Goal: Book appointment/travel/reservation

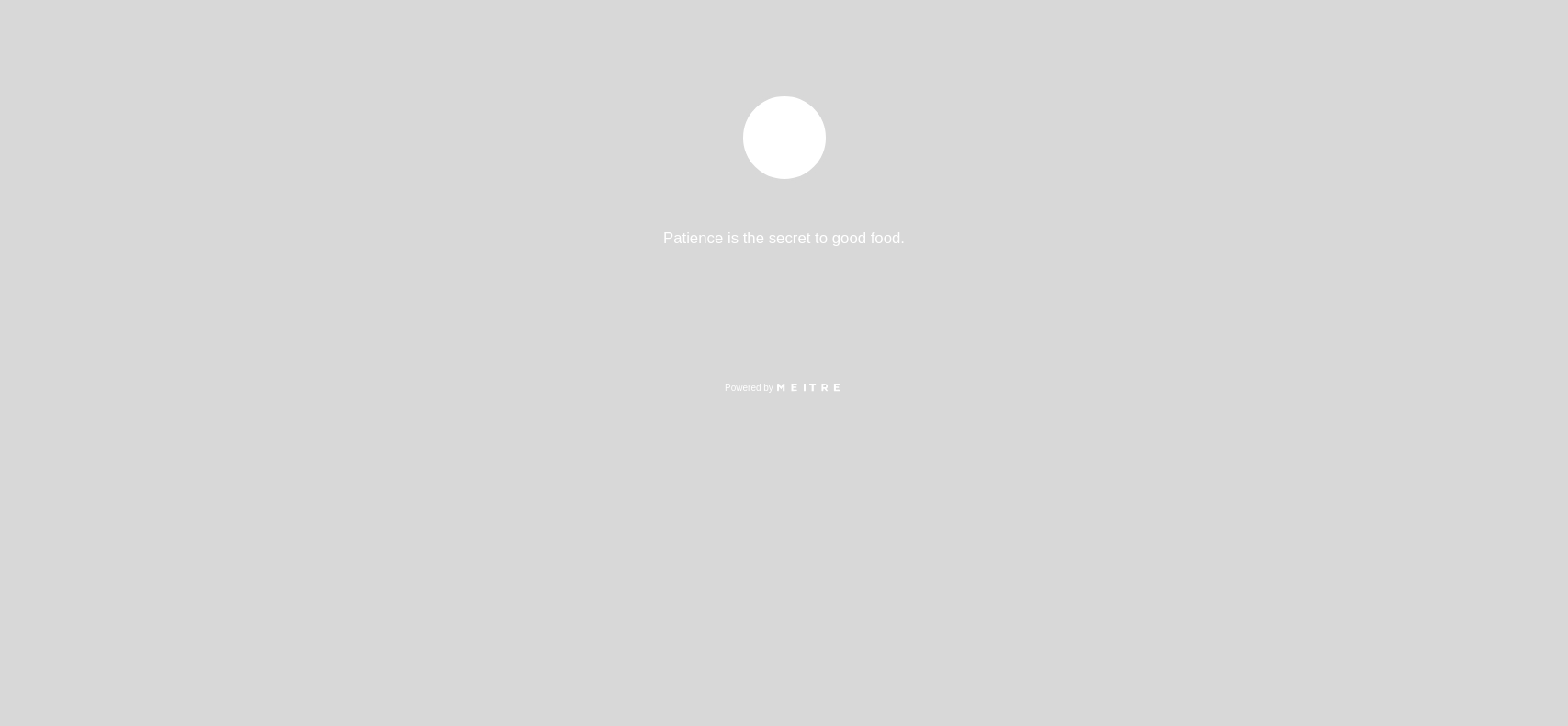
select select "es"
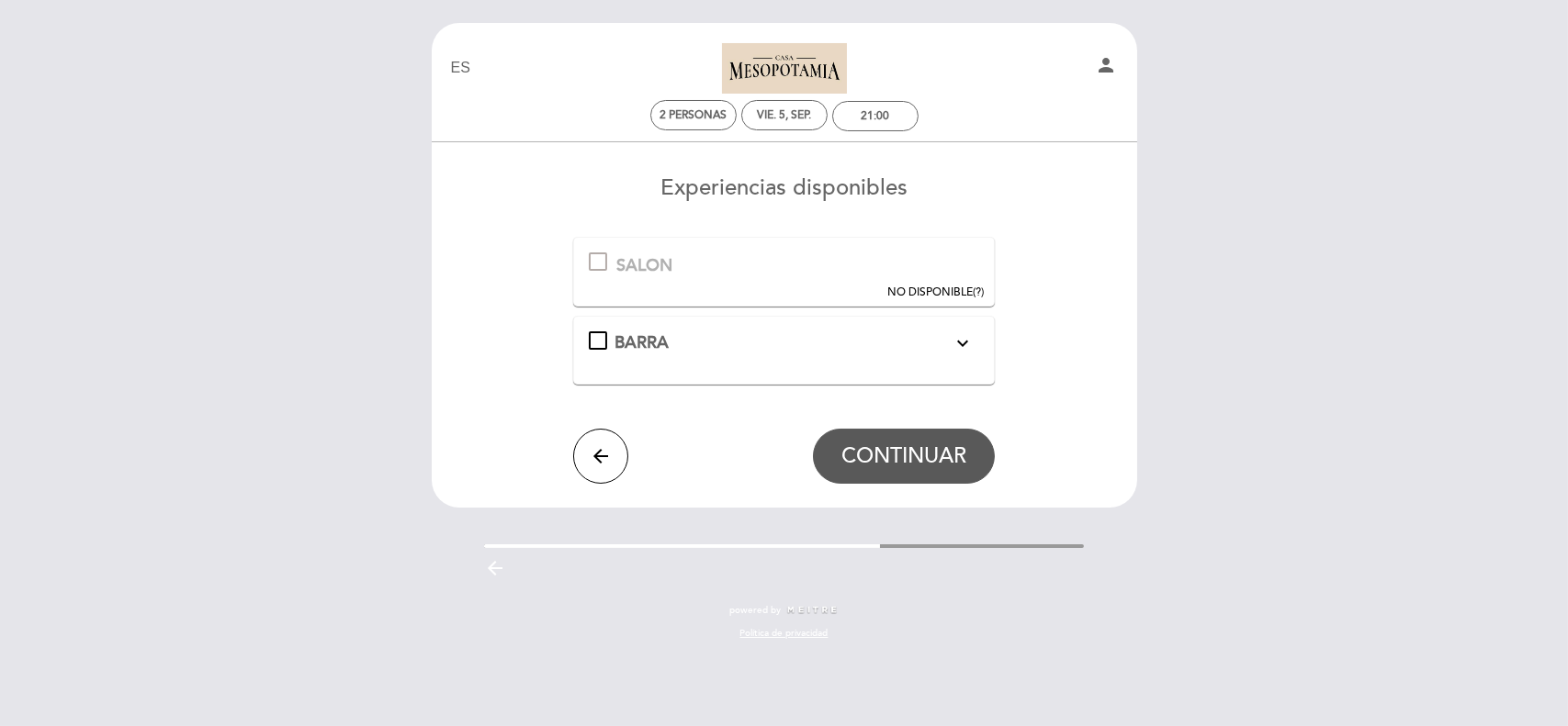
click at [597, 258] on div at bounding box center [598, 262] width 19 height 19
click at [973, 289] on div "NO DISPONIBLE (?)" at bounding box center [935, 292] width 97 height 16
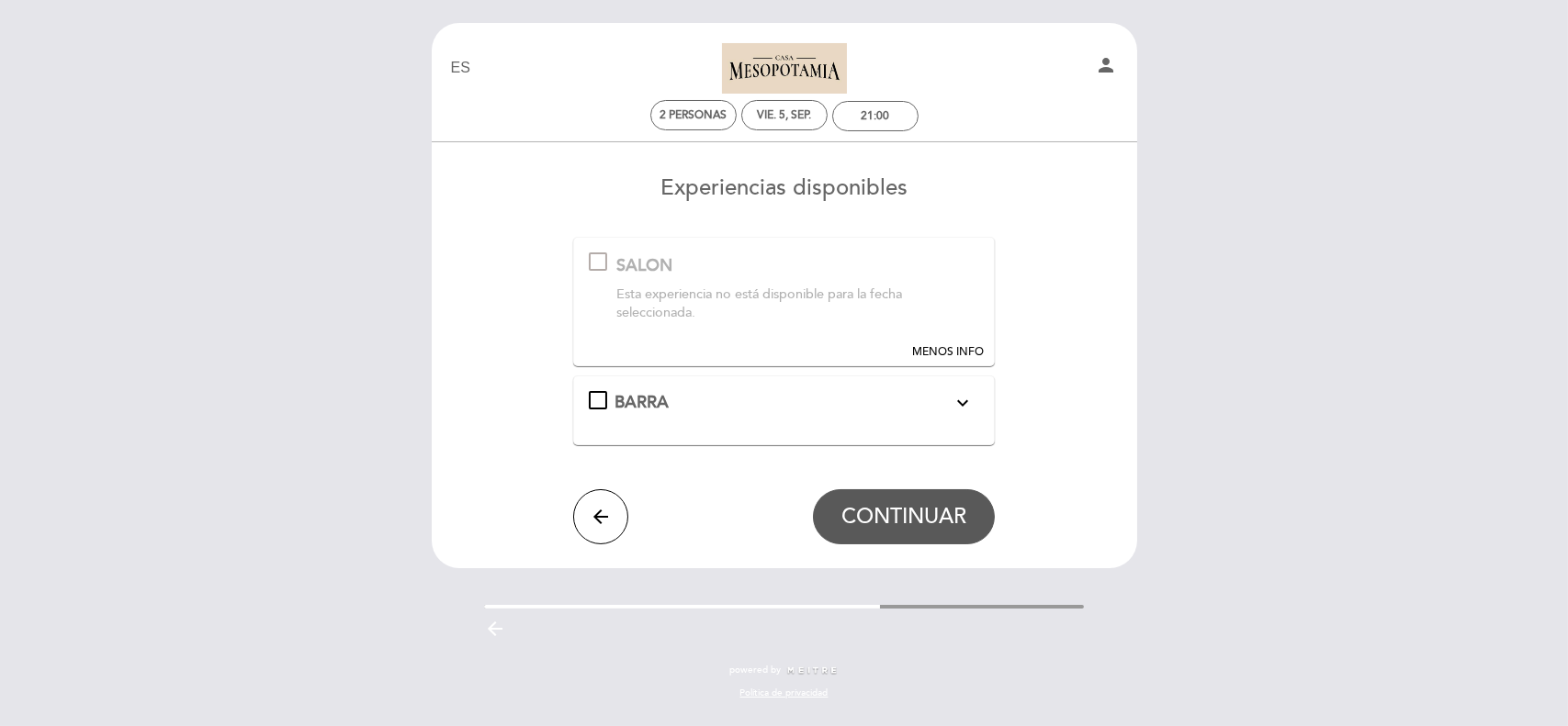
click at [786, 300] on div "Esta experiencia no está disponible para la fecha seleccionada." at bounding box center [798, 304] width 362 height 37
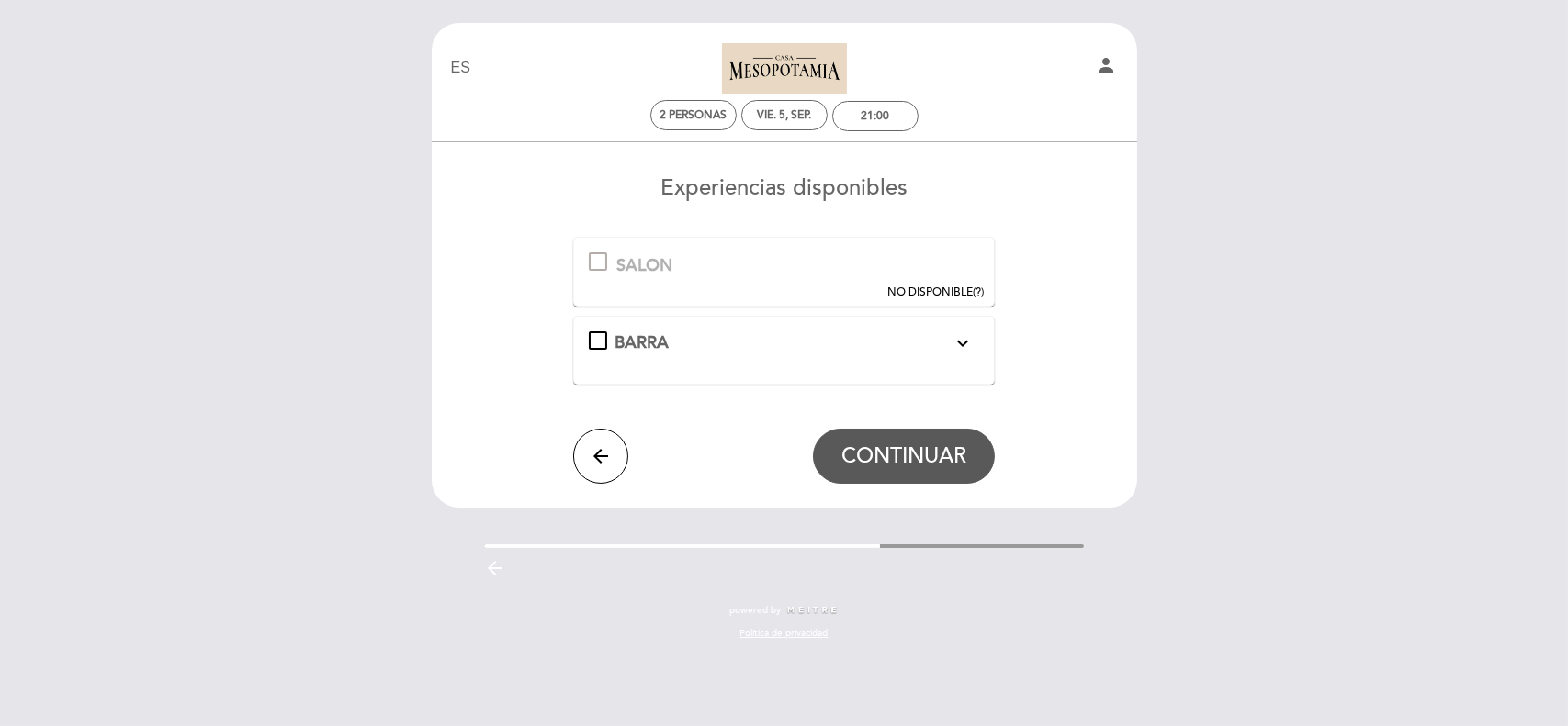
click at [956, 340] on icon "expand_more" at bounding box center [963, 344] width 22 height 22
click at [922, 481] on button "CONTINUAR" at bounding box center [904, 464] width 182 height 55
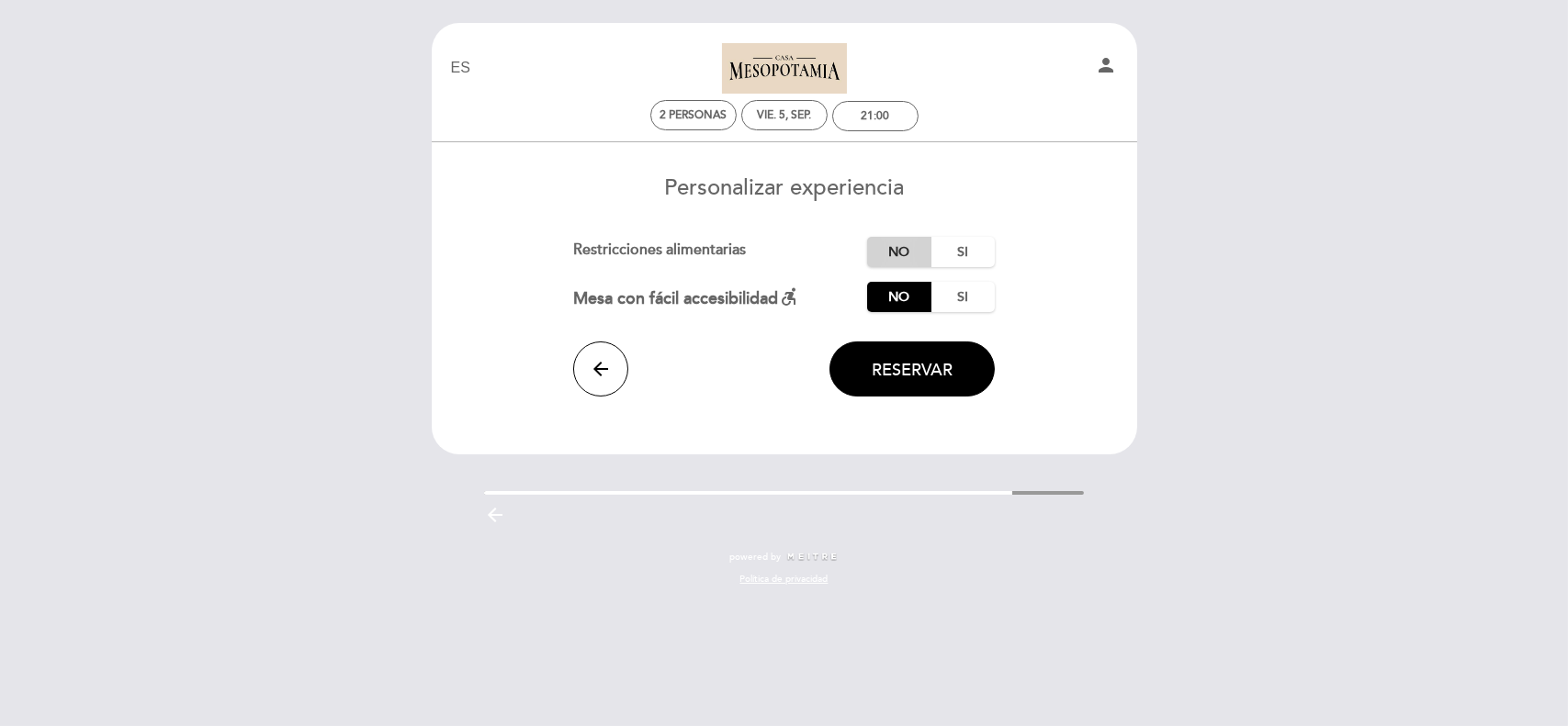
click at [896, 248] on label "No" at bounding box center [899, 252] width 65 height 30
click at [875, 380] on button "Reservar" at bounding box center [912, 369] width 165 height 55
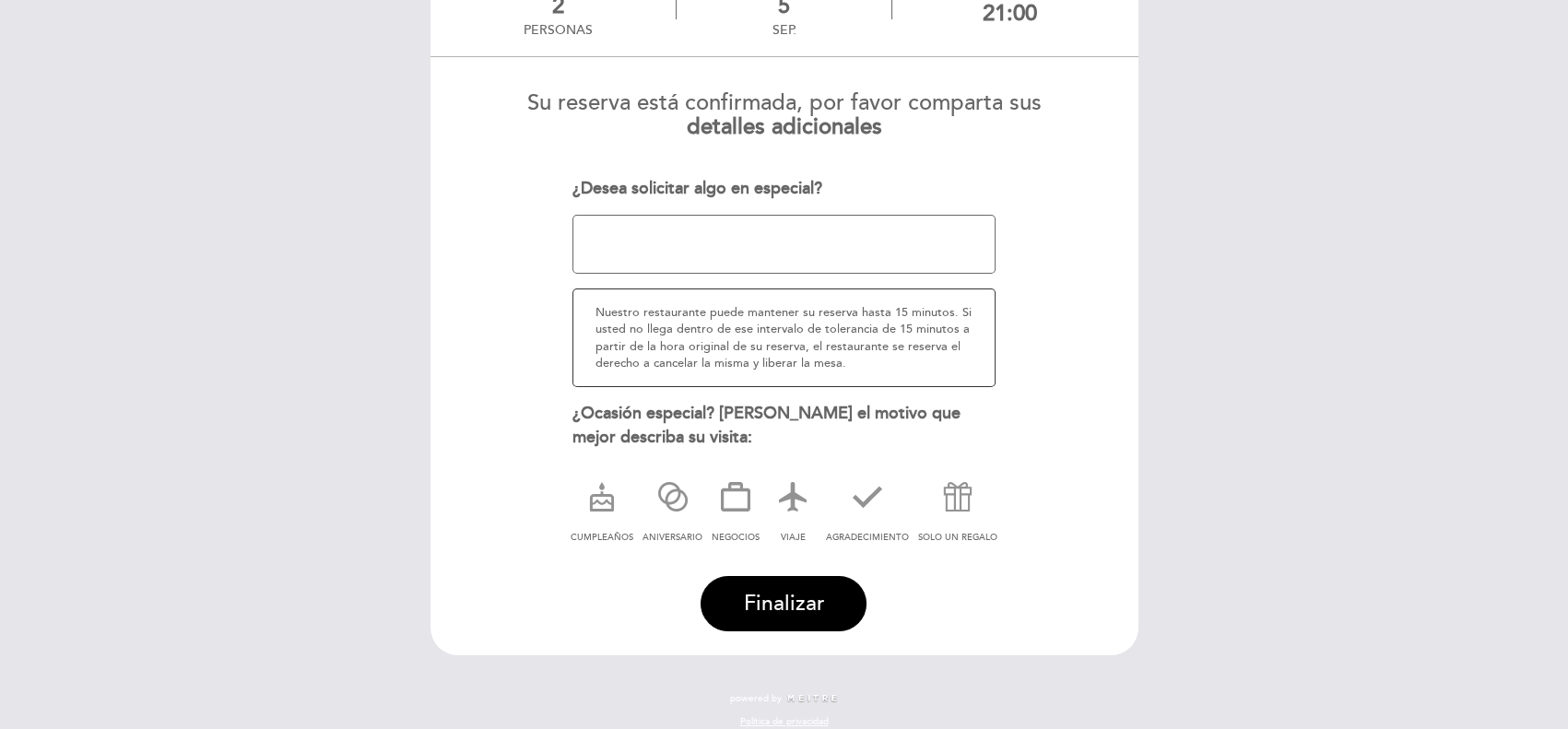
scroll to position [152, 0]
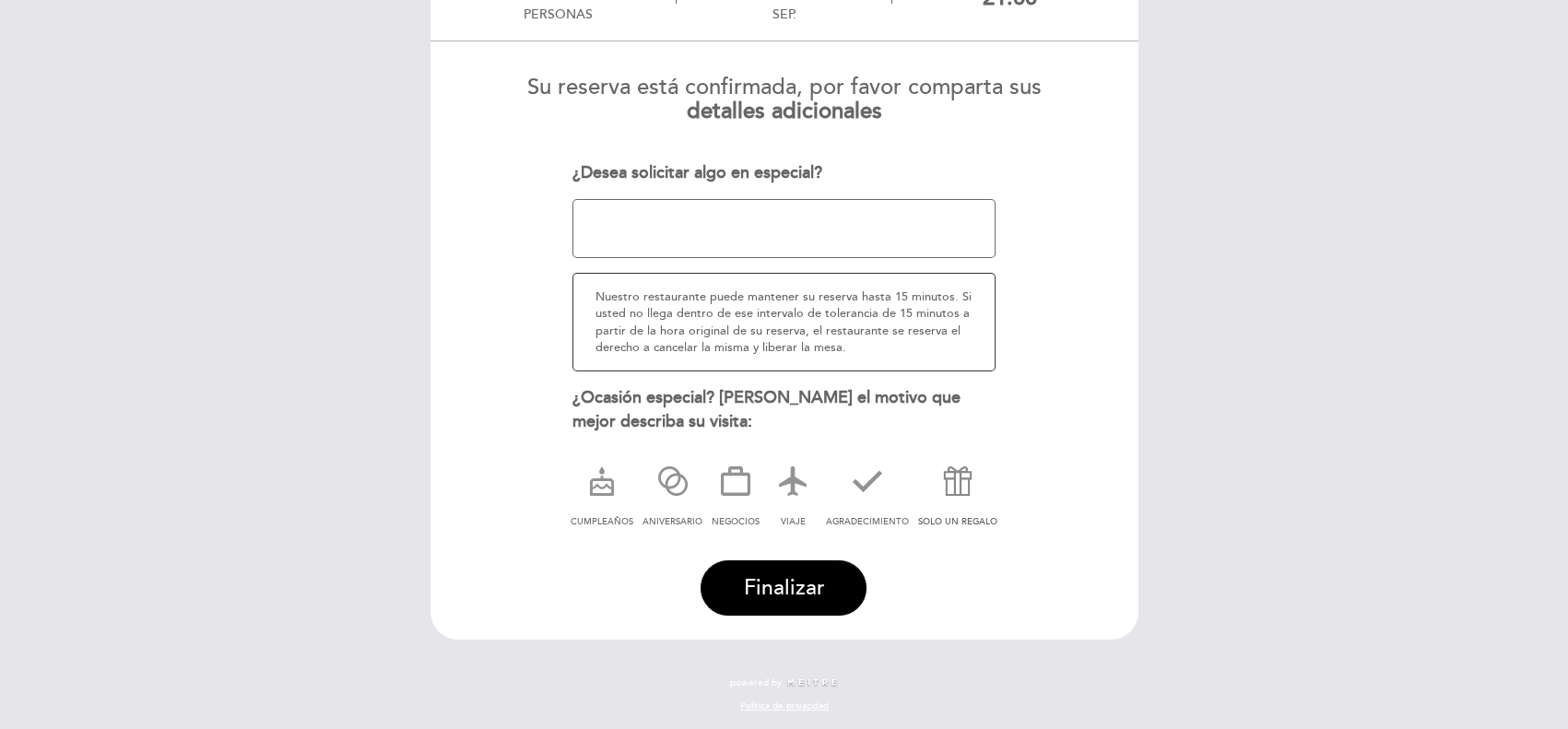
click at [969, 491] on icon at bounding box center [958, 481] width 48 height 48
click at [834, 597] on button "Finalizar" at bounding box center [784, 588] width 166 height 55
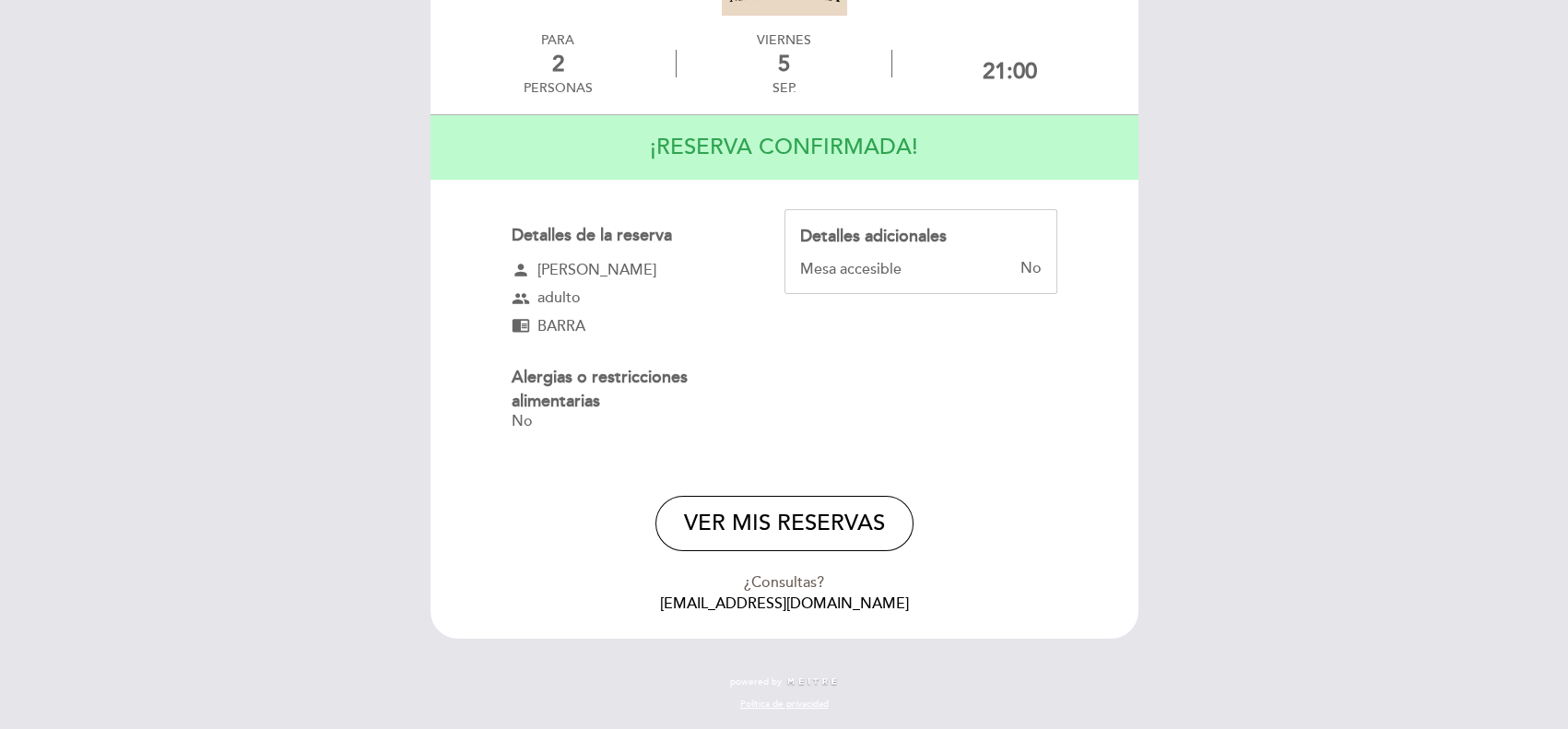
scroll to position [0, 0]
